Goal: Use online tool/utility: Utilize a website feature to perform a specific function

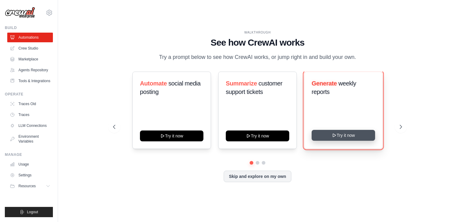
click at [347, 141] on button "Try it now" at bounding box center [343, 135] width 63 height 11
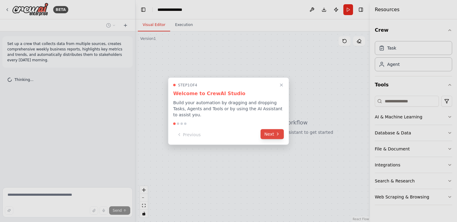
click at [276, 133] on icon at bounding box center [277, 134] width 5 height 5
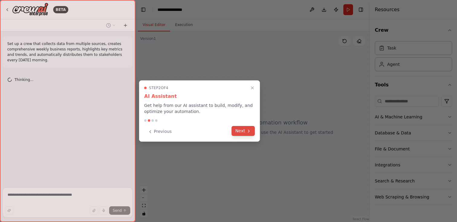
click at [250, 134] on button "Next" at bounding box center [242, 131] width 23 height 10
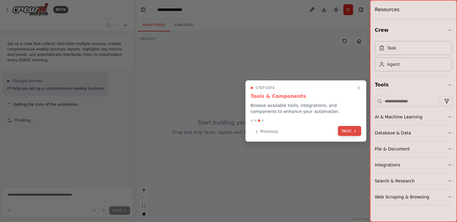
click at [348, 132] on button "Next" at bounding box center [349, 131] width 23 height 10
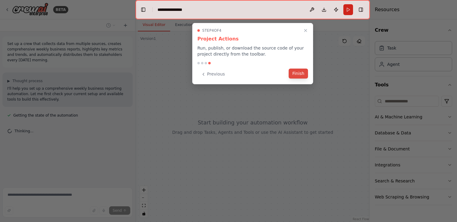
click at [298, 75] on button "Finish" at bounding box center [298, 74] width 19 height 10
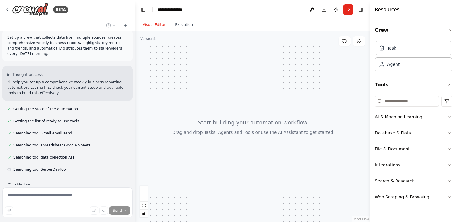
scroll to position [18, 0]
